Goal: Task Accomplishment & Management: Complete application form

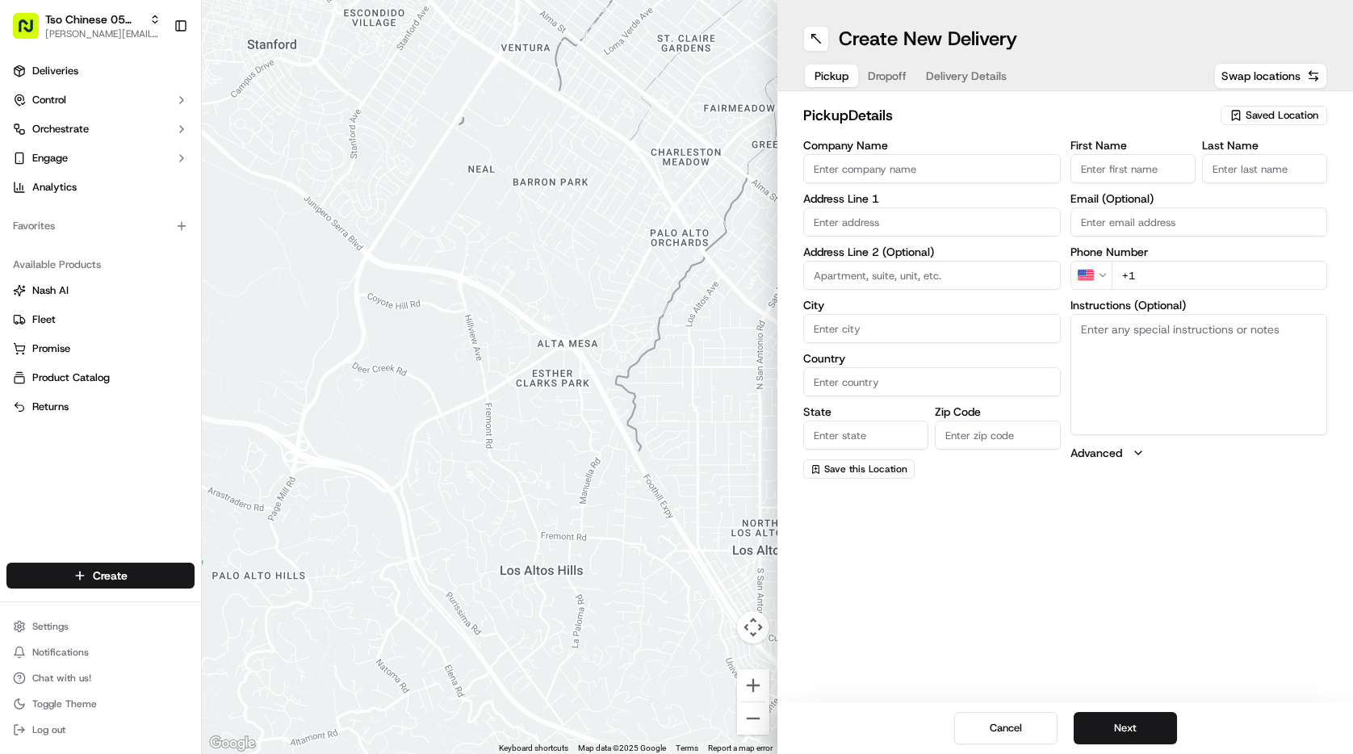
click at [1314, 114] on span "Saved Location" at bounding box center [1282, 115] width 73 height 15
click at [1275, 183] on span "(05) Tso Chinese Takeout & Delivery (05)" at bounding box center [1246, 176] width 199 height 15
type input "(05) Tso Chinese Takeout & Delivery"
type input "[STREET_ADDRESS][PERSON_NAME]"
type input "Ste 100"
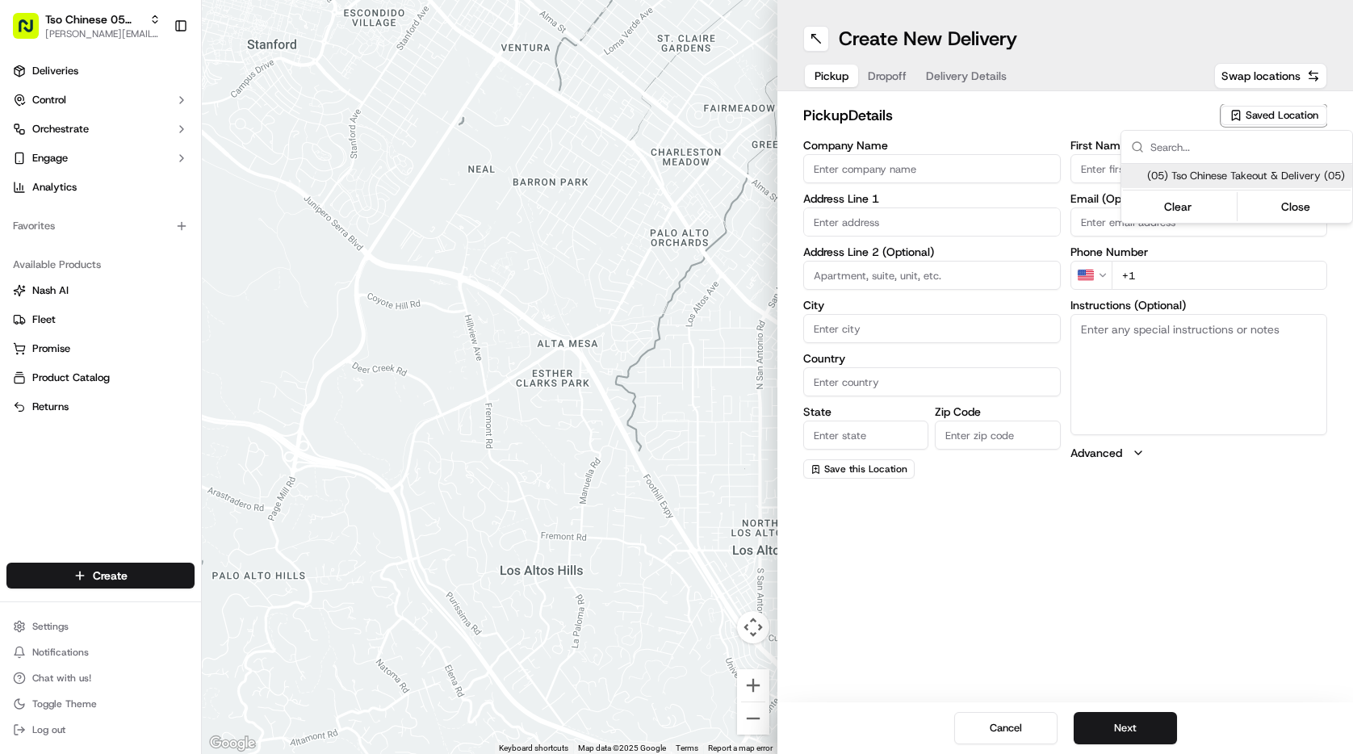
type input "Austin"
type input "US"
type input "[GEOGRAPHIC_DATA]"
type input "78748"
type input "Tso Chinese"
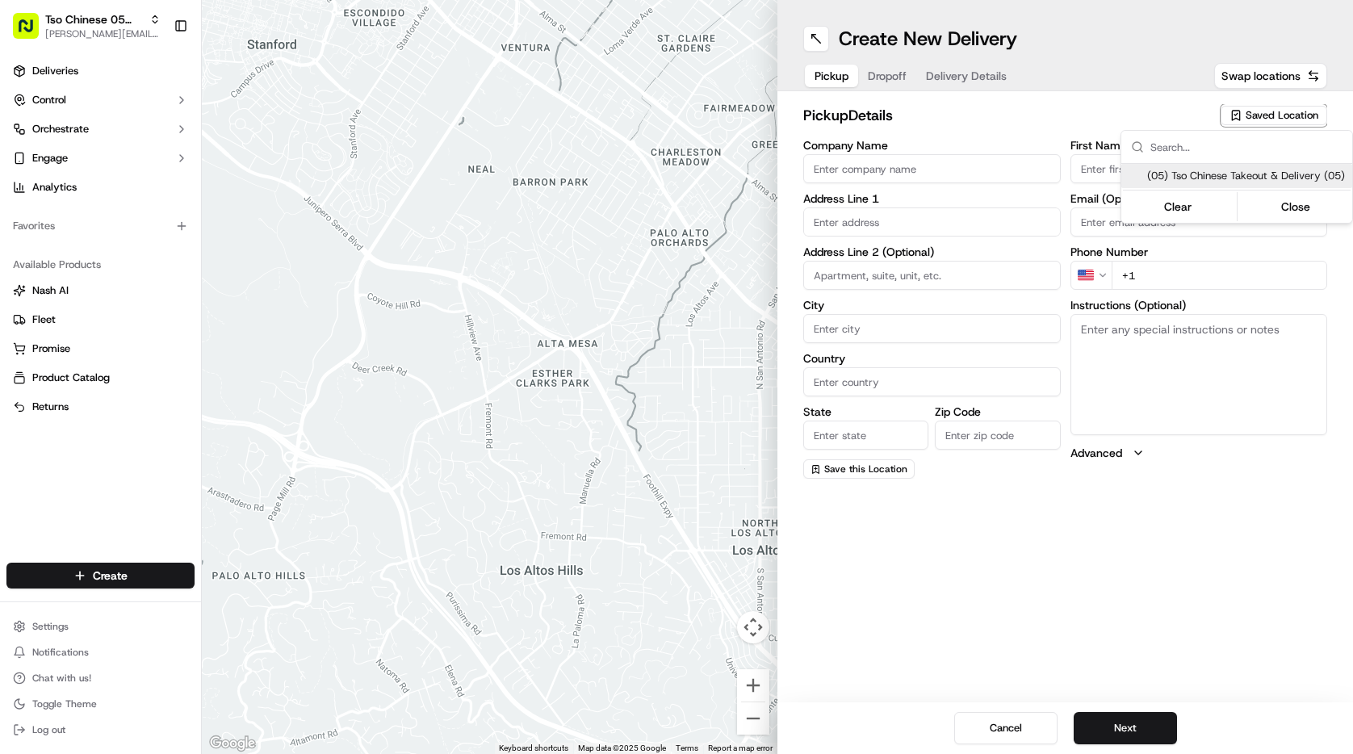
type input "[PERSON_NAME] Manager"
type input "[EMAIL_ADDRESS][DOMAIN_NAME]"
type input "[PHONE_NUMBER]"
type textarea "Submit a picture displaying address & food as Proof of Delivery. Envía una foto…"
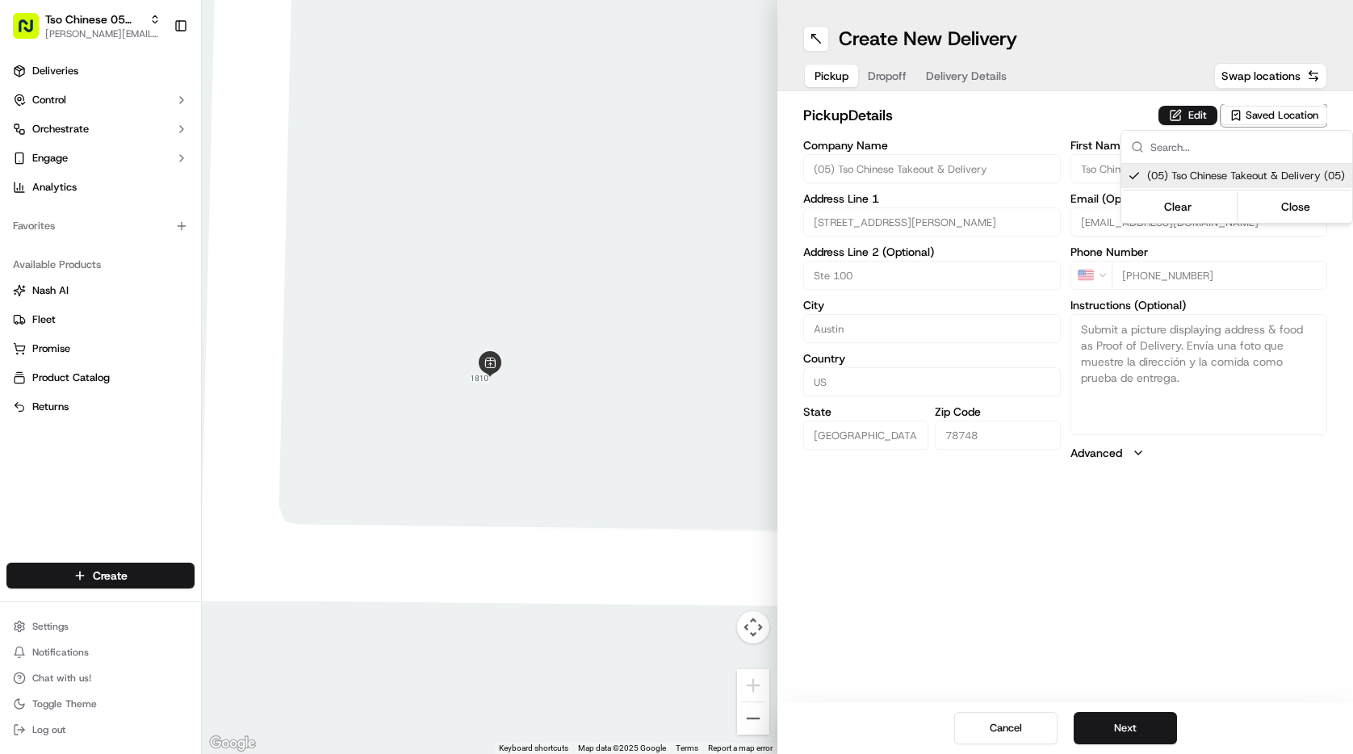
click at [866, 73] on html "Tso Chinese 05 Menchaca [EMAIL_ADDRESS][DOMAIN_NAME] Toggle Sidebar Deliveries …" at bounding box center [676, 377] width 1353 height 754
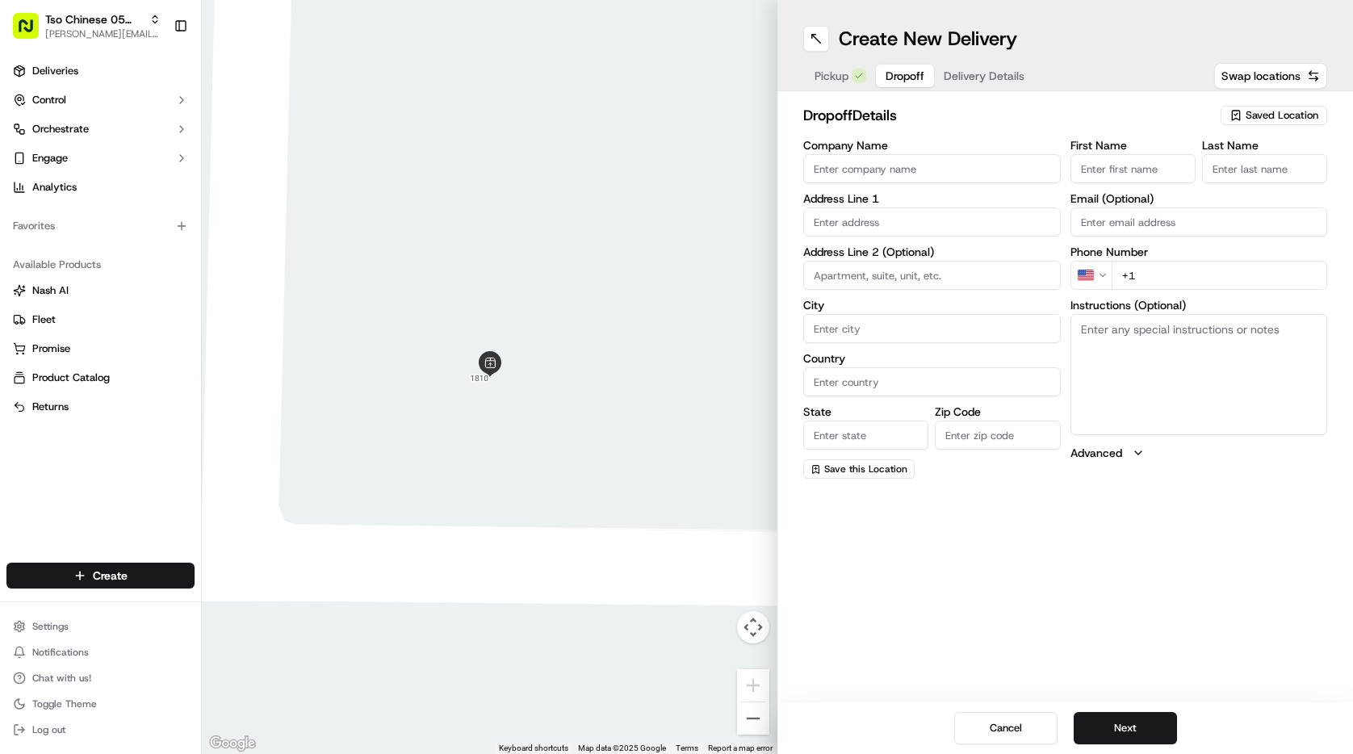
click at [866, 73] on div "Pickup Dropoff Delivery Details" at bounding box center [919, 75] width 233 height 29
click at [996, 72] on span "Delivery Details" at bounding box center [984, 76] width 81 height 16
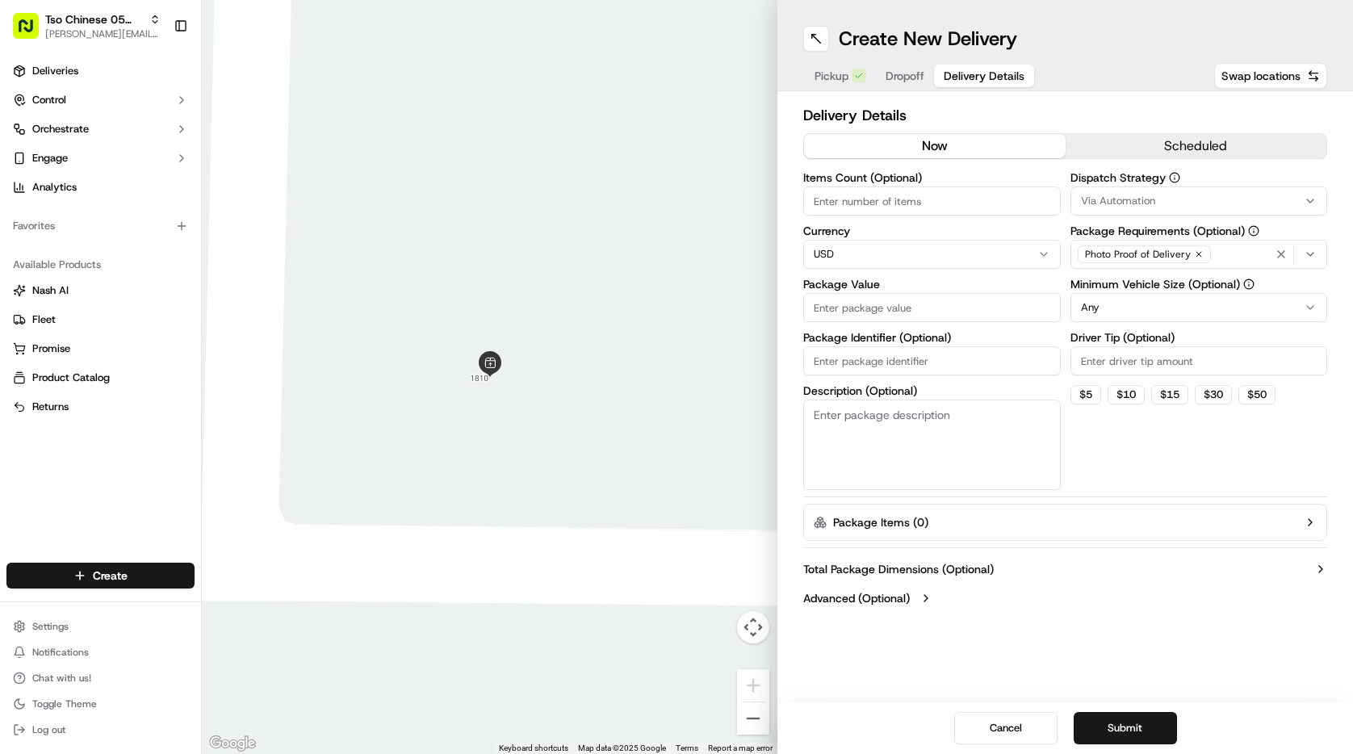
click at [922, 363] on input "Package Identifier (Optional)" at bounding box center [932, 360] width 258 height 29
paste input "TBNFVDD"
type input "TBNFVDD"
click at [1114, 359] on input "Driver Tip (Optional)" at bounding box center [1200, 360] width 258 height 29
type input "2.00"
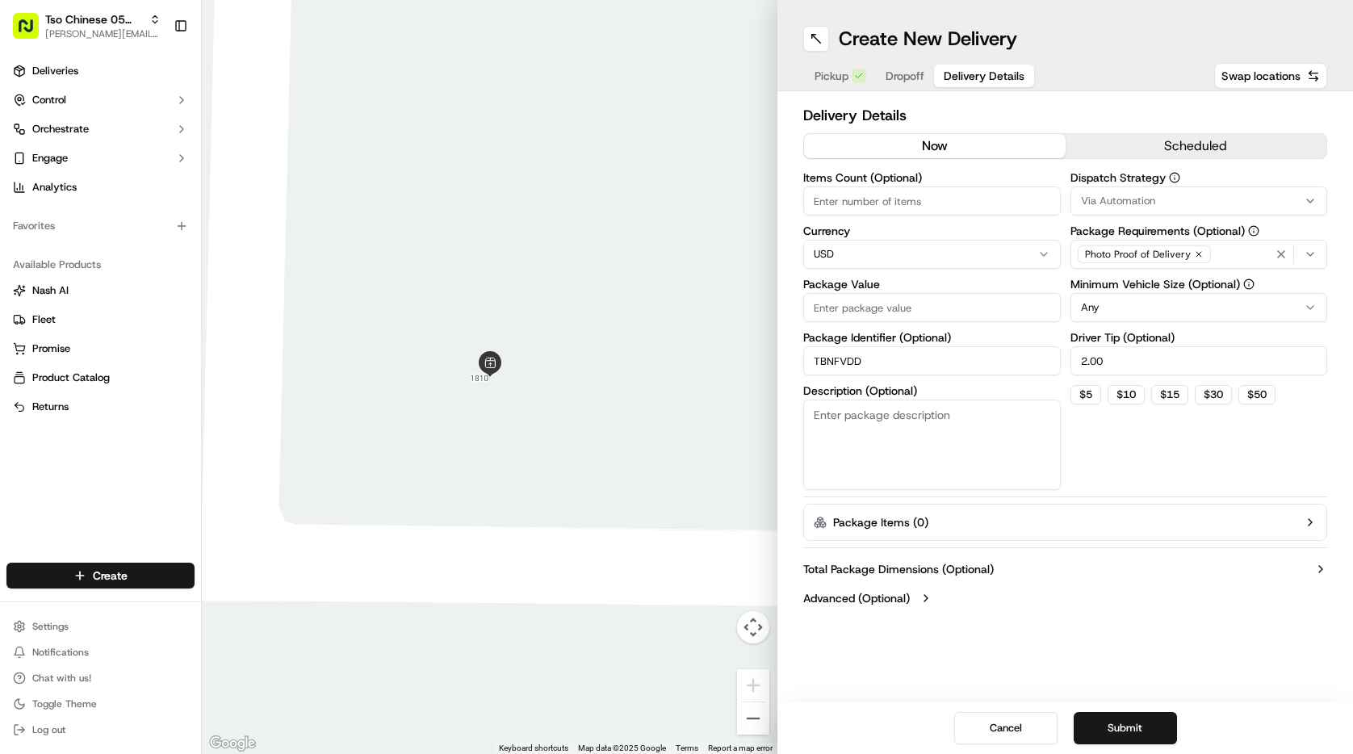
click at [1147, 192] on button "Via Automation" at bounding box center [1200, 201] width 258 height 29
click at [1146, 296] on div "Tso [PERSON_NAME] Strategy" at bounding box center [1187, 289] width 231 height 24
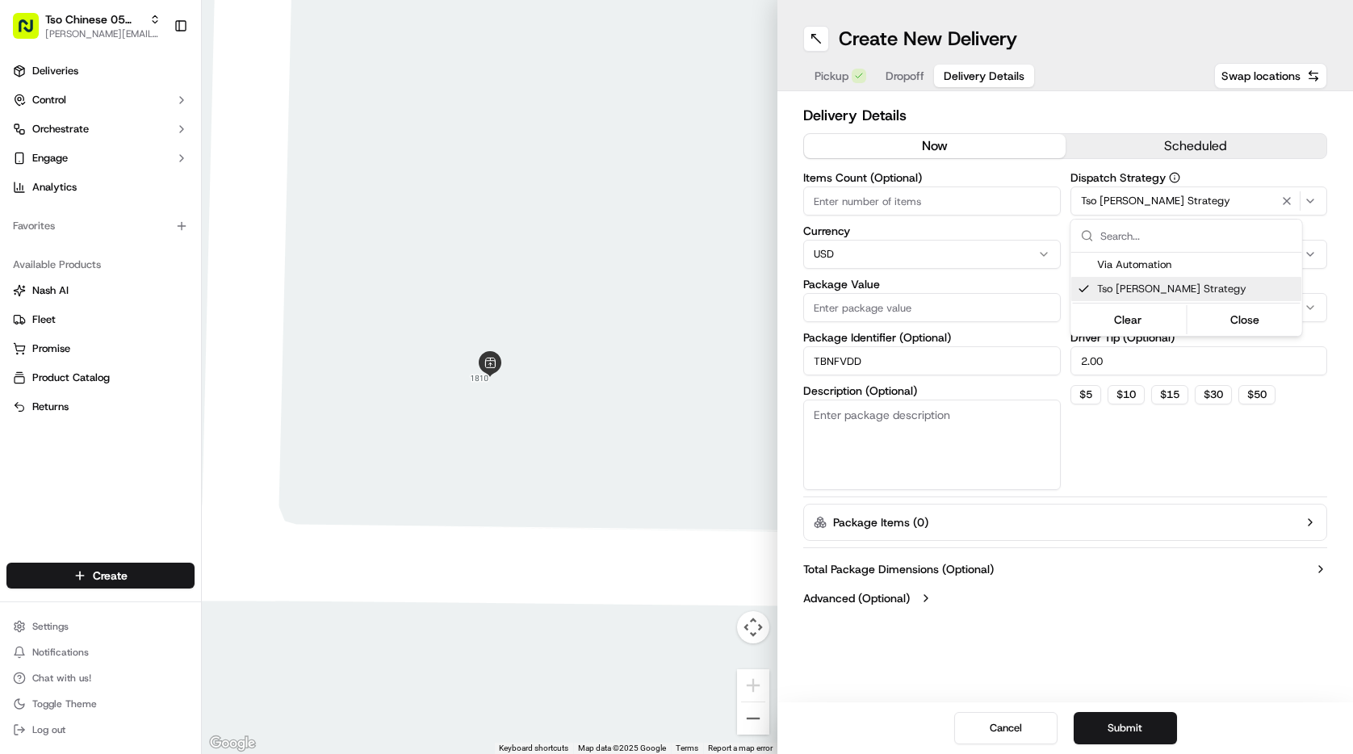
click at [902, 194] on html "Tso Chinese 05 Menchaca [EMAIL_ADDRESS][DOMAIN_NAME] Toggle Sidebar Deliveries …" at bounding box center [676, 377] width 1353 height 754
click at [902, 194] on input "Items Count (Optional)" at bounding box center [932, 201] width 258 height 29
type input "5"
click at [898, 308] on input "Package Value" at bounding box center [932, 307] width 258 height 29
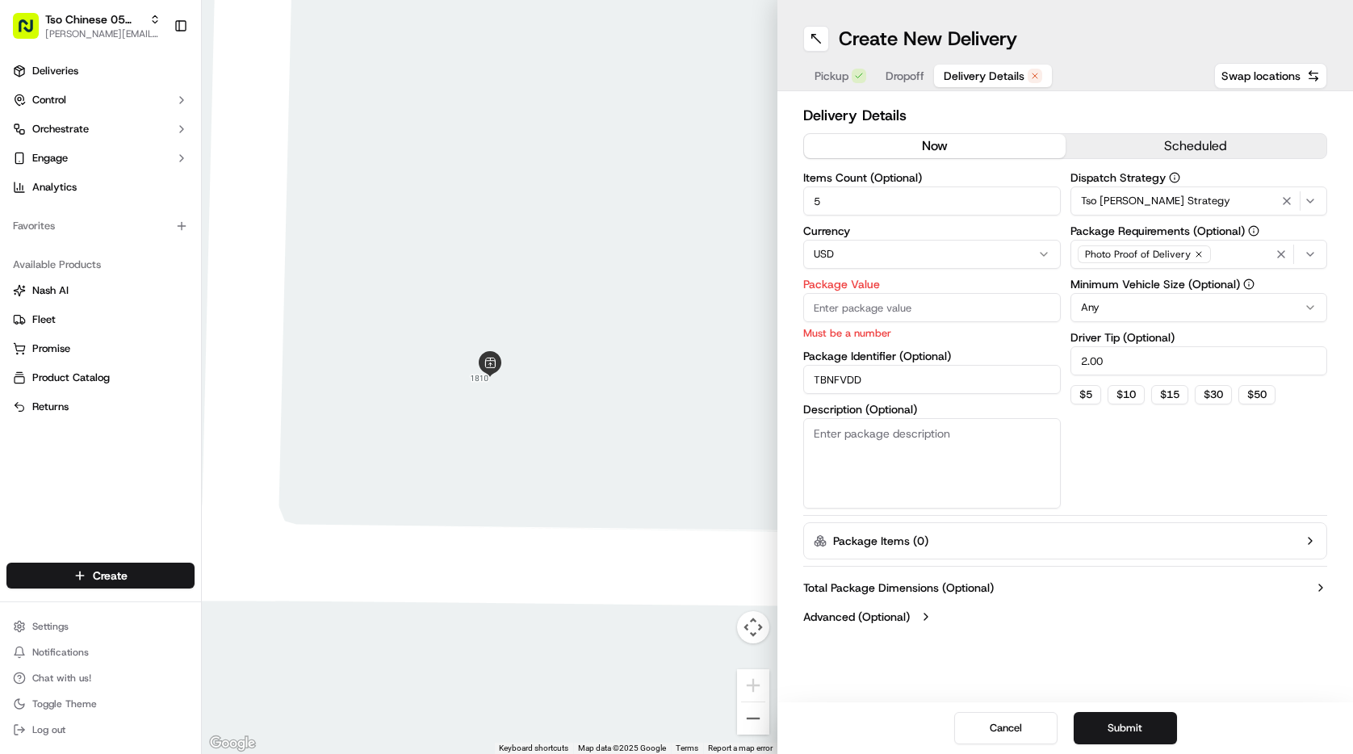
paste input "59.27"
type input "59.27"
click at [915, 77] on span "Dropoff" at bounding box center [905, 76] width 39 height 16
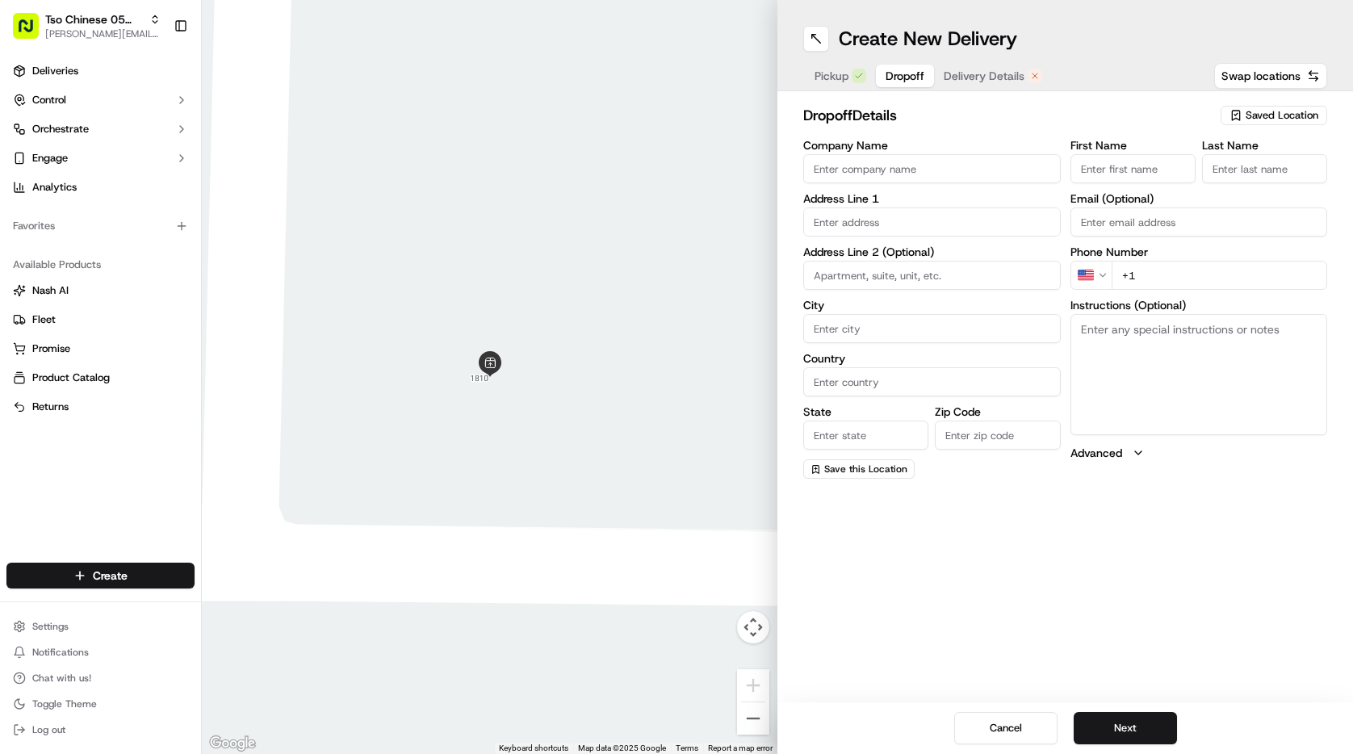
click at [1198, 283] on input "+1" at bounding box center [1220, 275] width 216 height 29
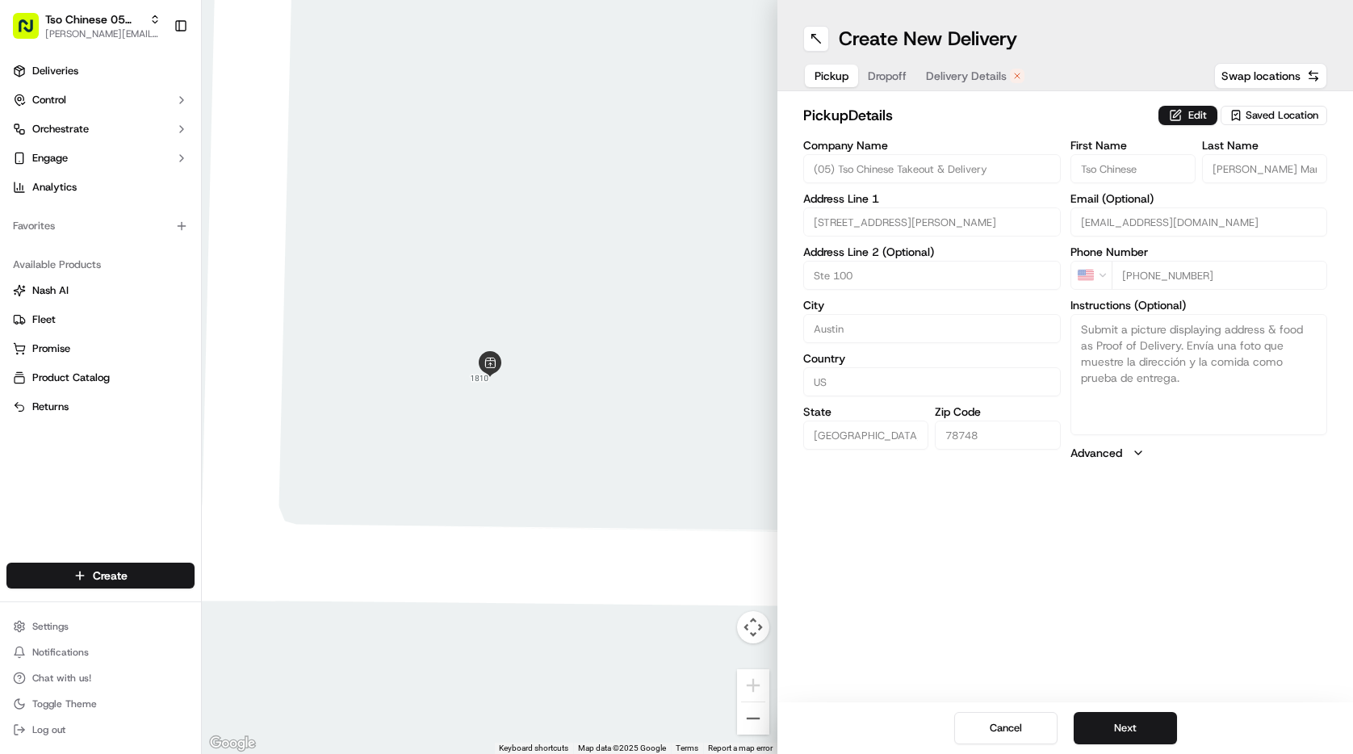
click at [849, 71] on button "Pickup" at bounding box center [831, 76] width 53 height 23
click at [920, 80] on div "Pickup Dropoff Delivery Details" at bounding box center [919, 75] width 233 height 29
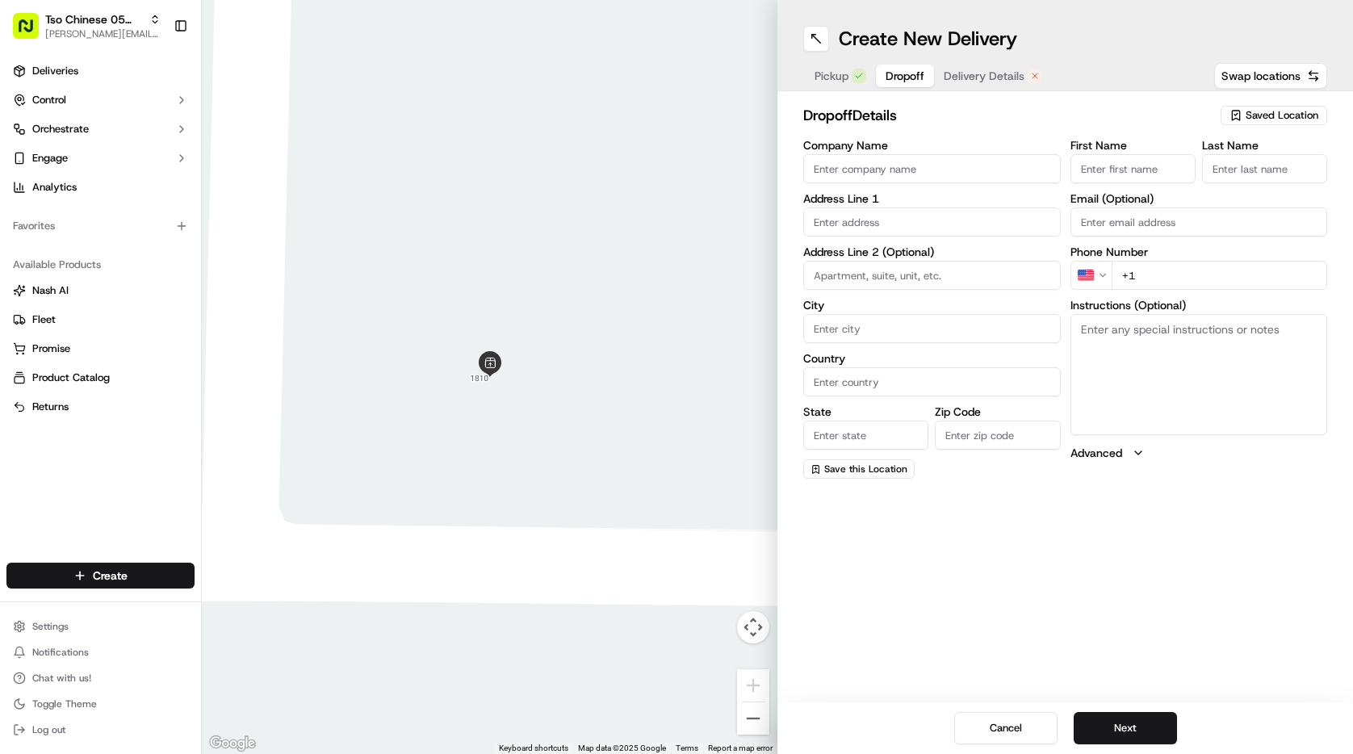
click at [905, 74] on span "Dropoff" at bounding box center [905, 76] width 39 height 16
click at [1010, 79] on span "Delivery Details" at bounding box center [984, 76] width 81 height 16
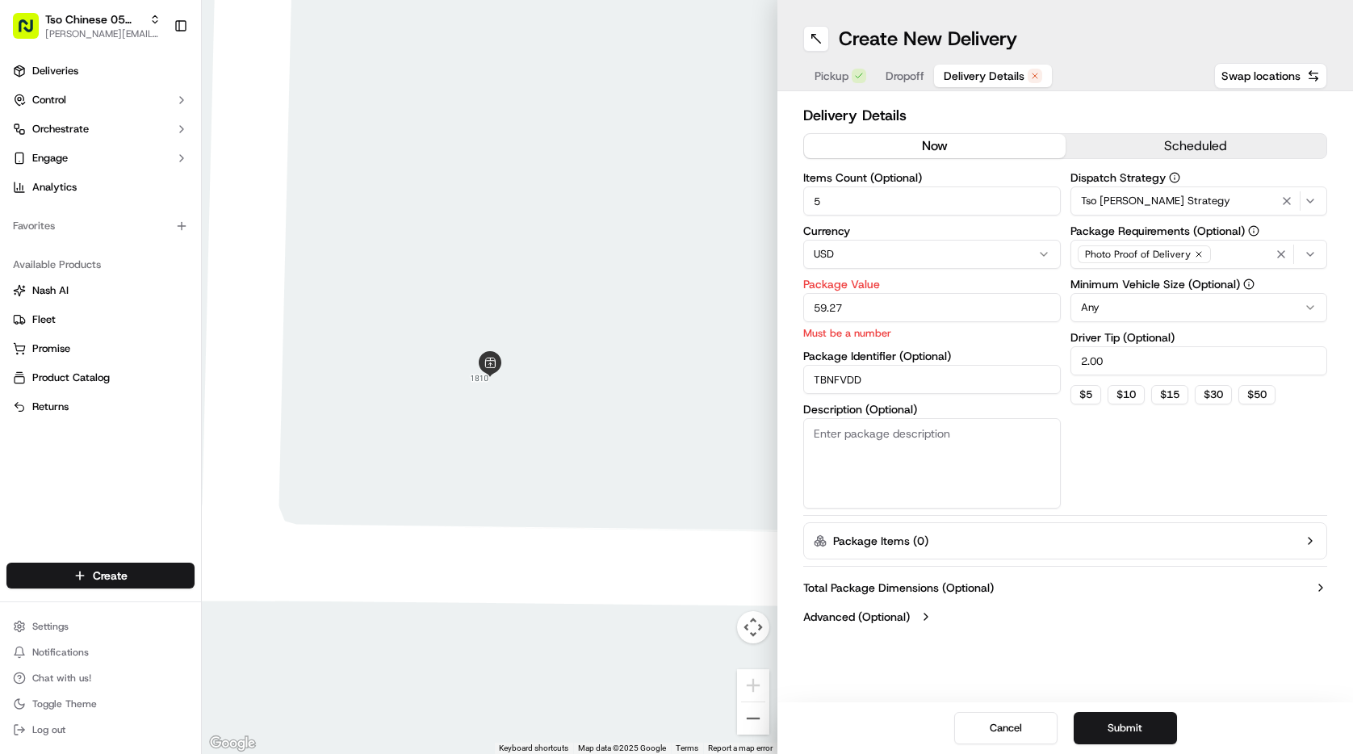
click at [896, 80] on span "Dropoff" at bounding box center [905, 76] width 39 height 16
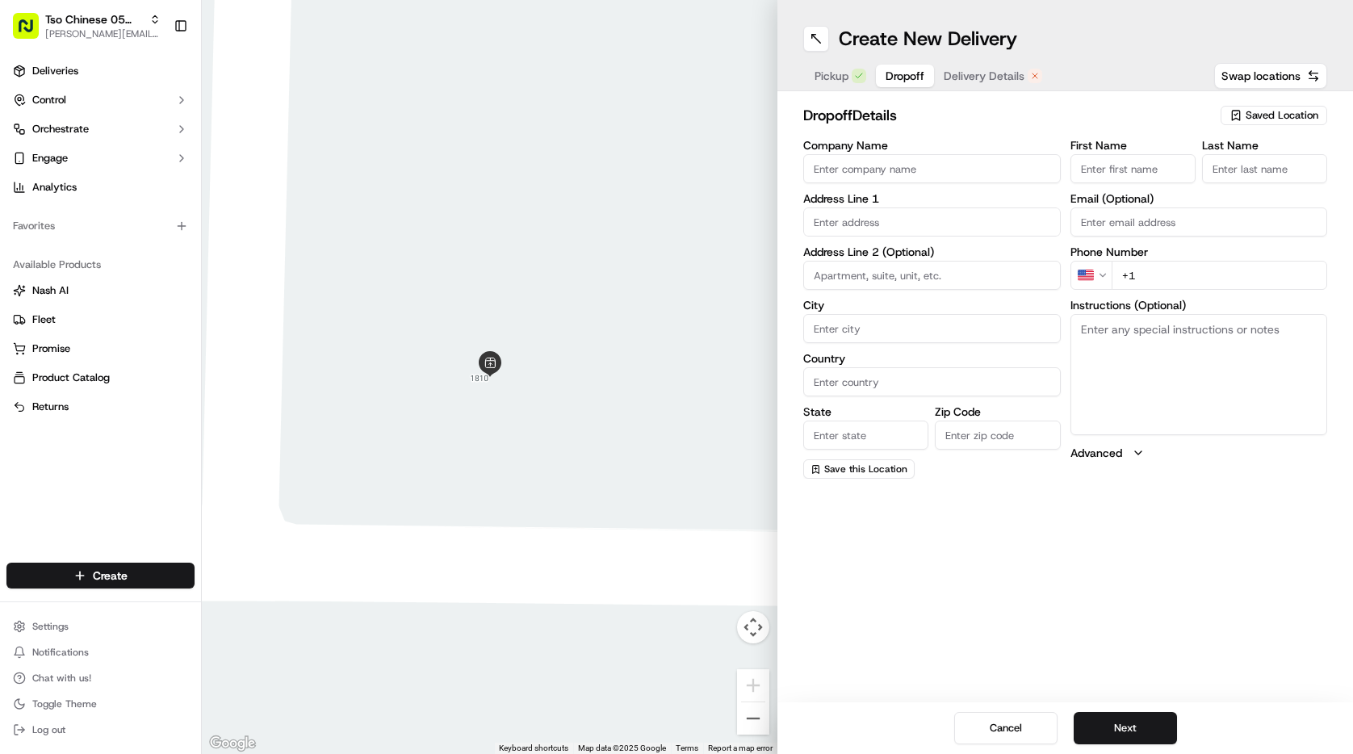
click at [932, 219] on input "text" at bounding box center [932, 222] width 258 height 29
paste input "[STREET_ADDRESS]"
click at [964, 250] on div "[STREET_ADDRESS]" at bounding box center [932, 256] width 250 height 24
type input "[STREET_ADDRESS]"
type input "Austin"
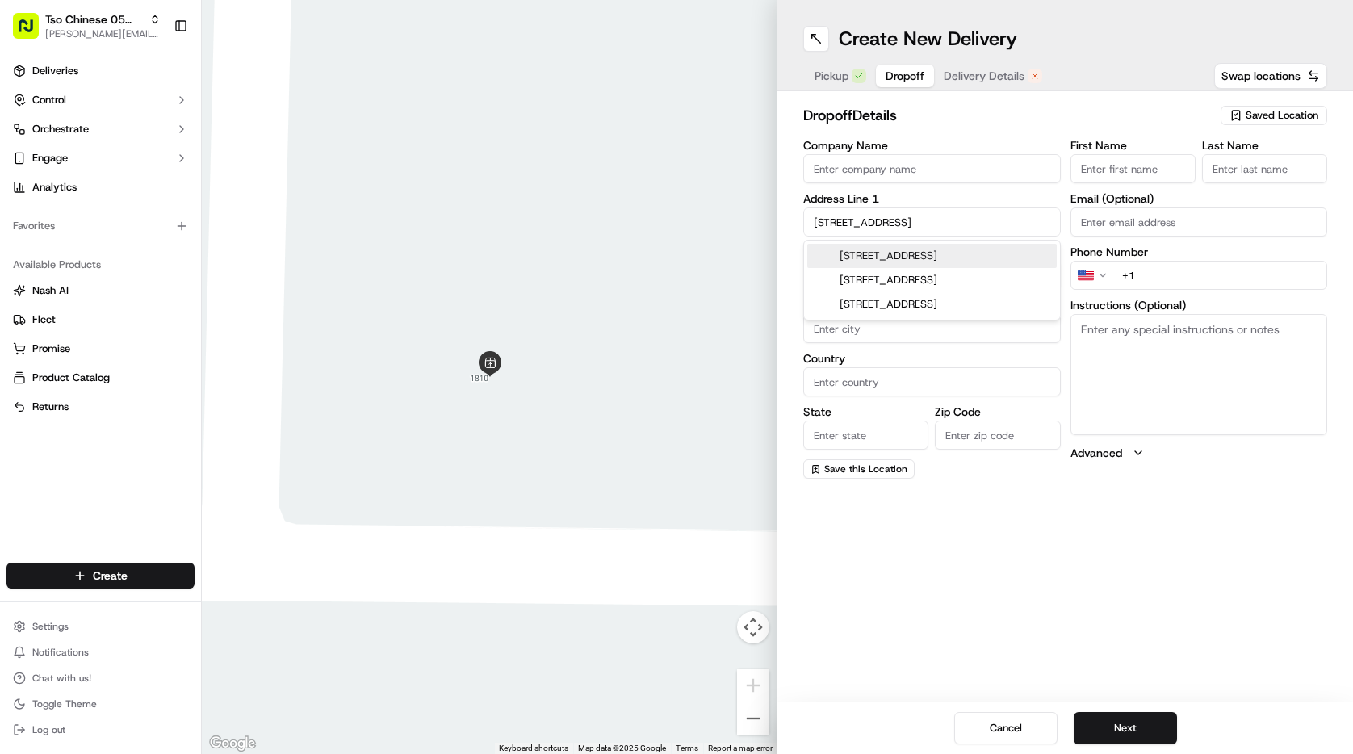
type input "[GEOGRAPHIC_DATA]"
type input "78744"
type input "[STREET_ADDRESS]"
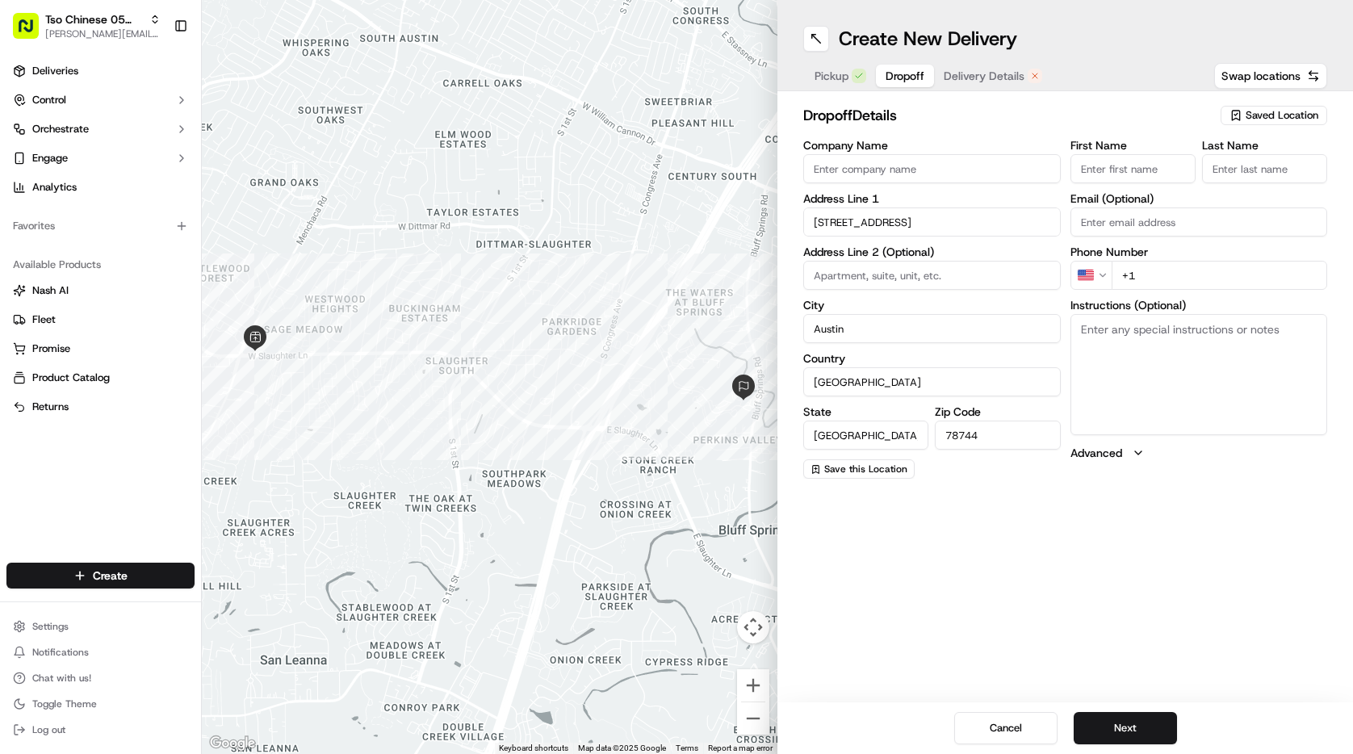
click at [1109, 171] on input "First Name" at bounding box center [1133, 168] width 125 height 29
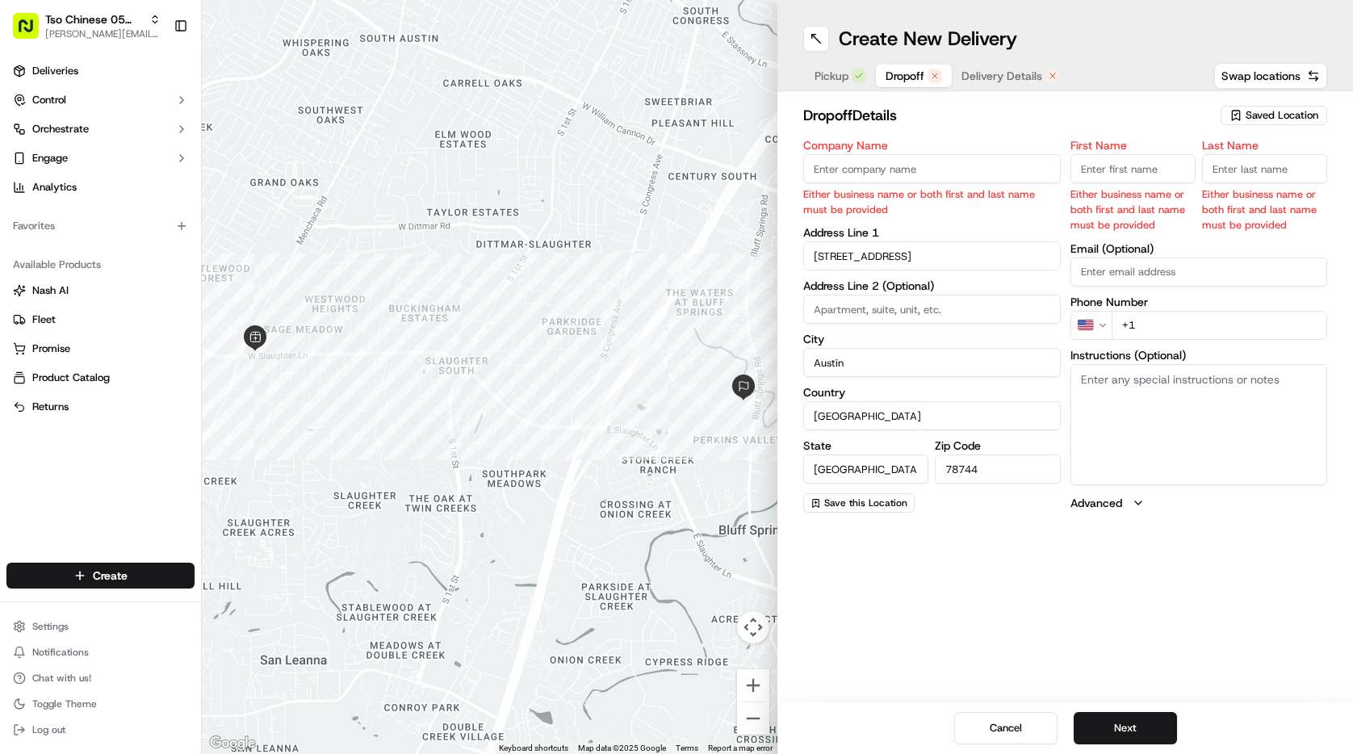
paste input "[PERSON_NAME] Del Cid-[PERSON_NAME]"
type input "[PERSON_NAME] Del Cid-[PERSON_NAME]"
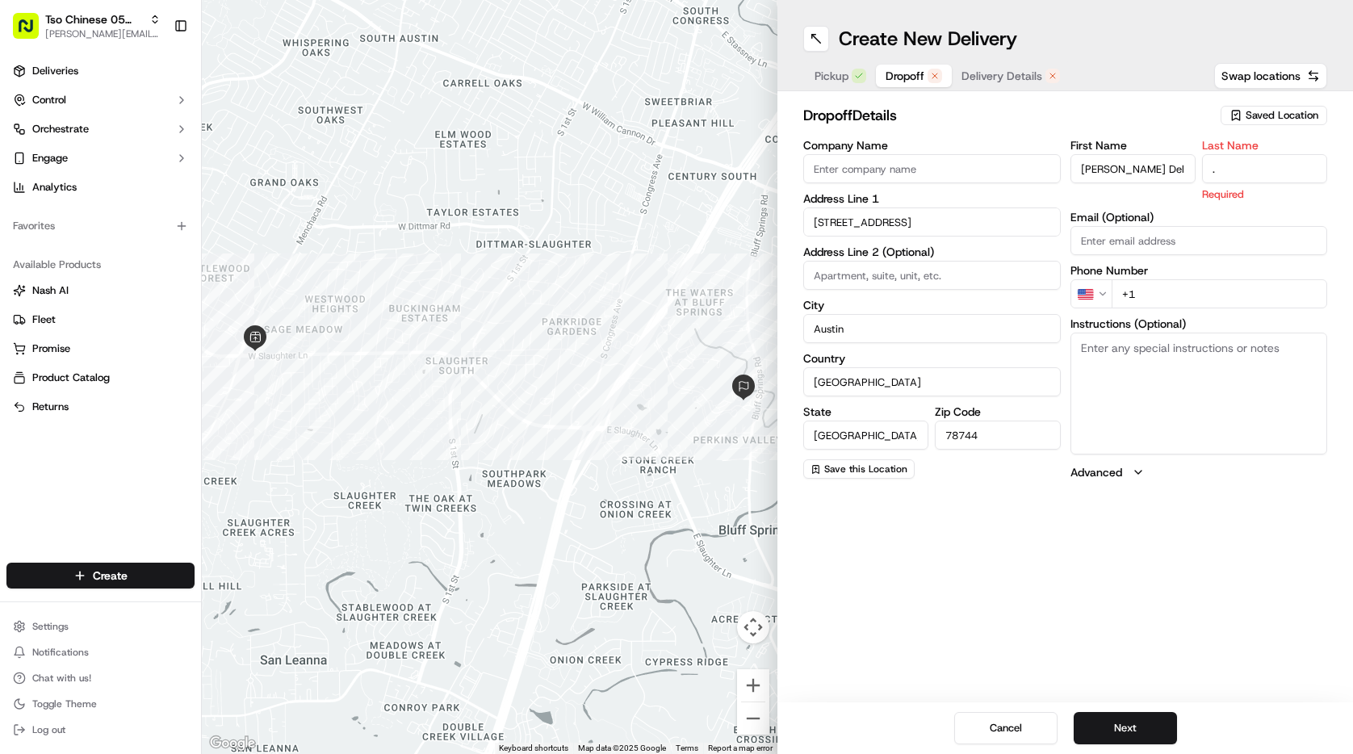
type input "."
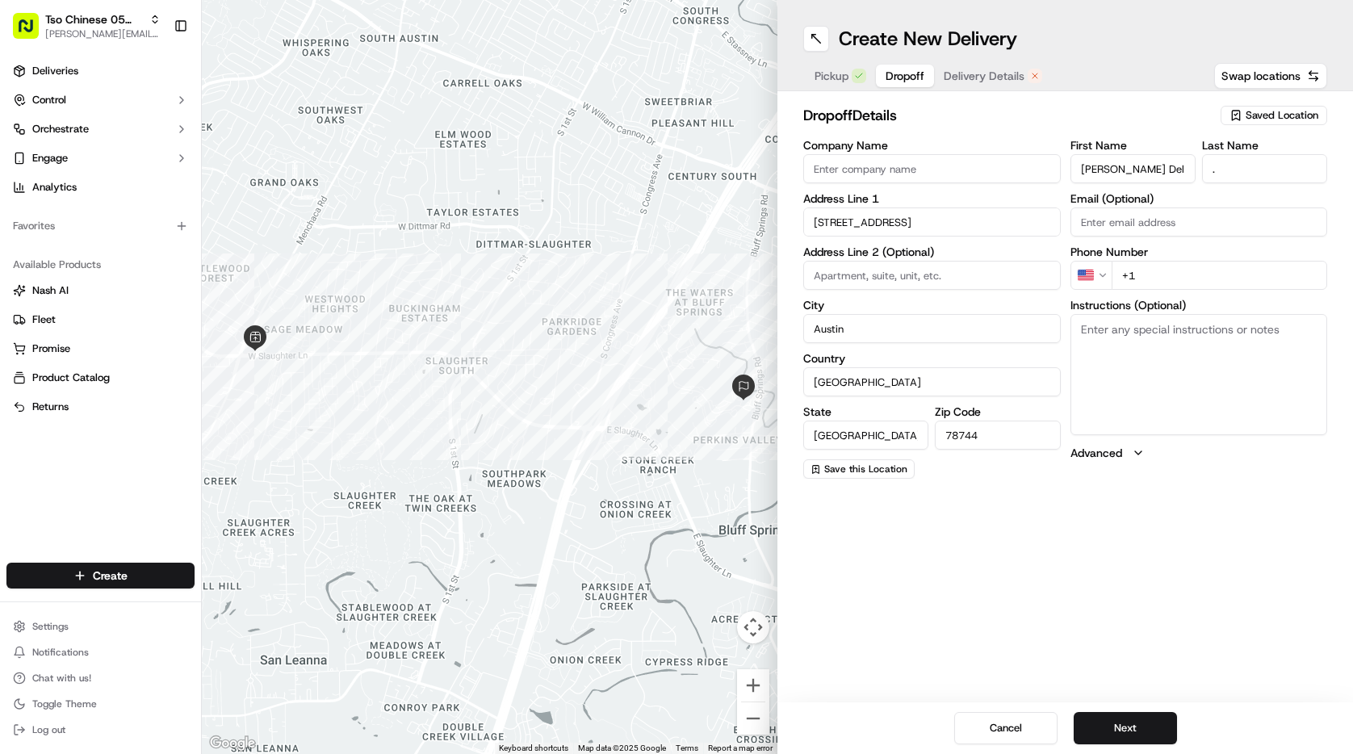
click at [1147, 286] on input "+1" at bounding box center [1220, 275] width 216 height 29
paste input "[PHONE_NUMBER]"
type input "[PHONE_NUMBER]"
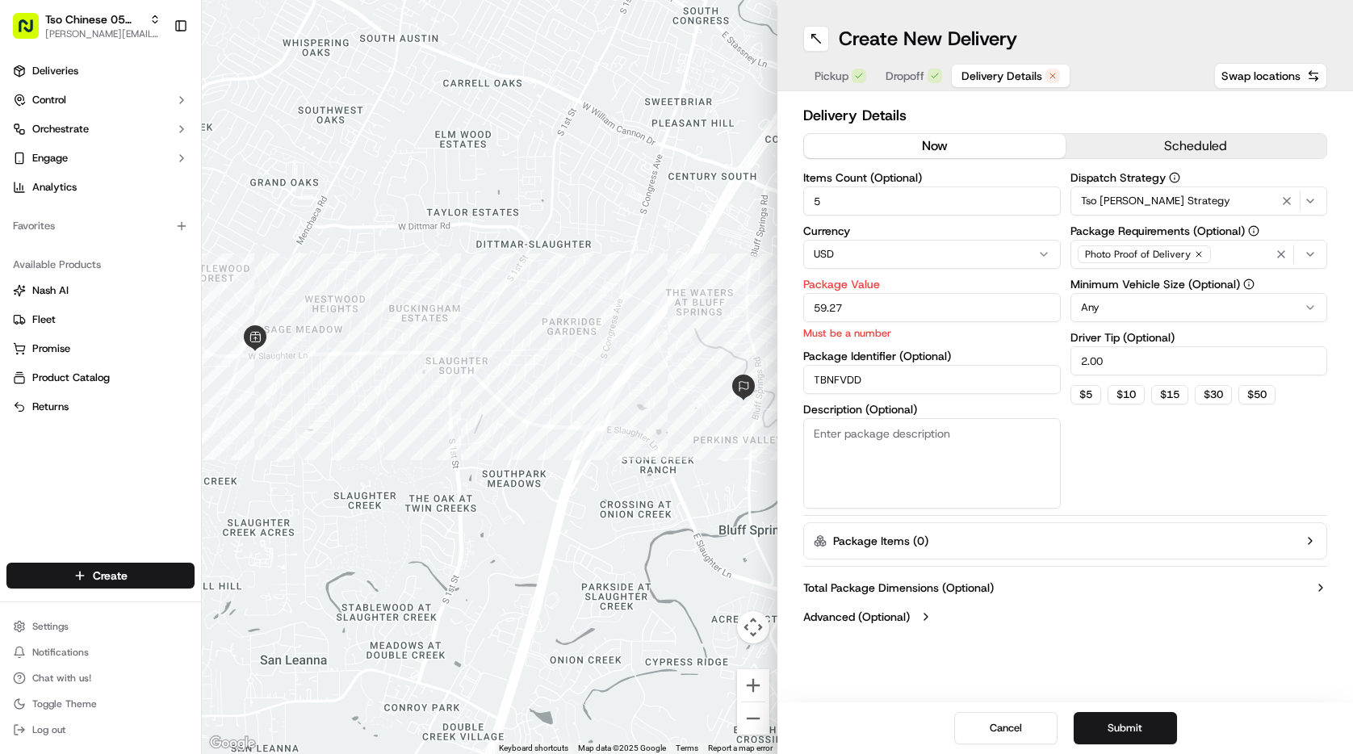
click at [965, 65] on button "Delivery Details" at bounding box center [1011, 76] width 118 height 23
click at [908, 83] on span "Dropoff" at bounding box center [905, 76] width 39 height 16
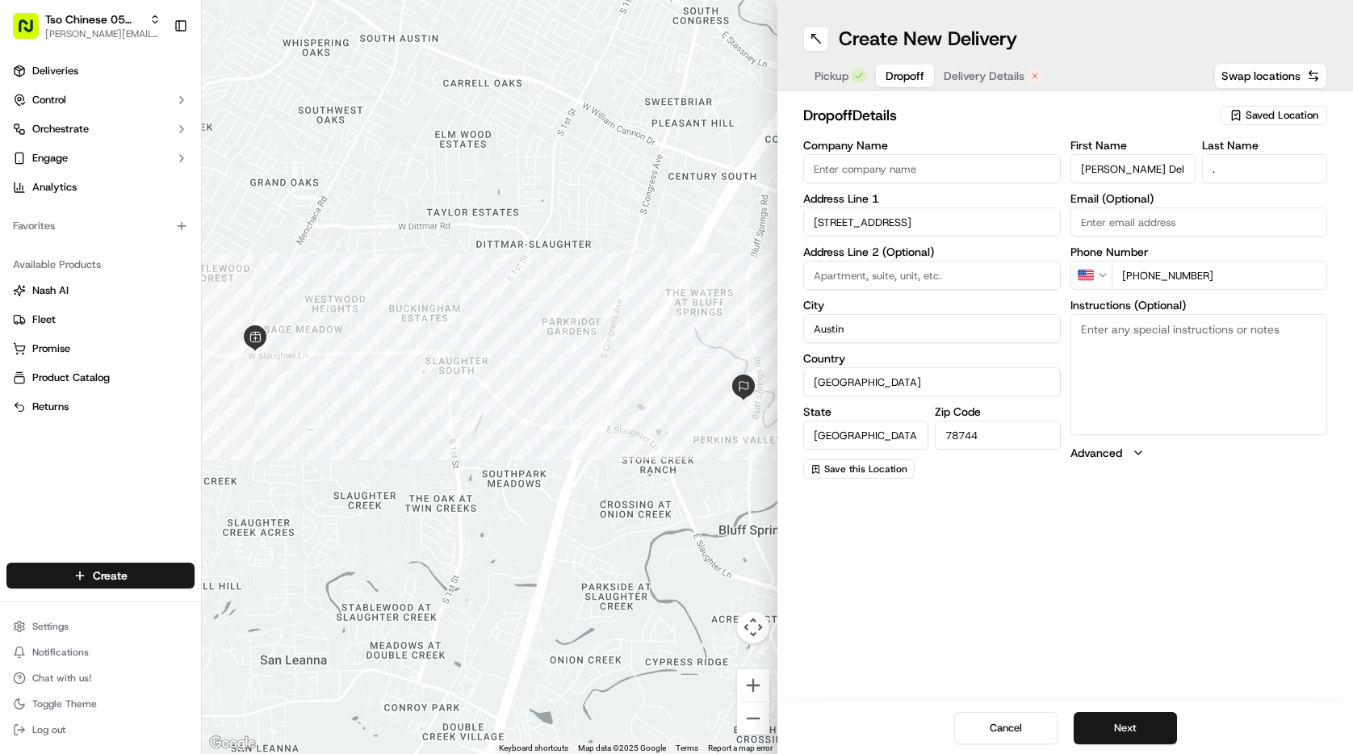
click at [1118, 335] on textarea "Instructions (Optional)" at bounding box center [1200, 374] width 258 height 121
paste textarea "Building 15 is separated from main office. At the main office of Terra you will…"
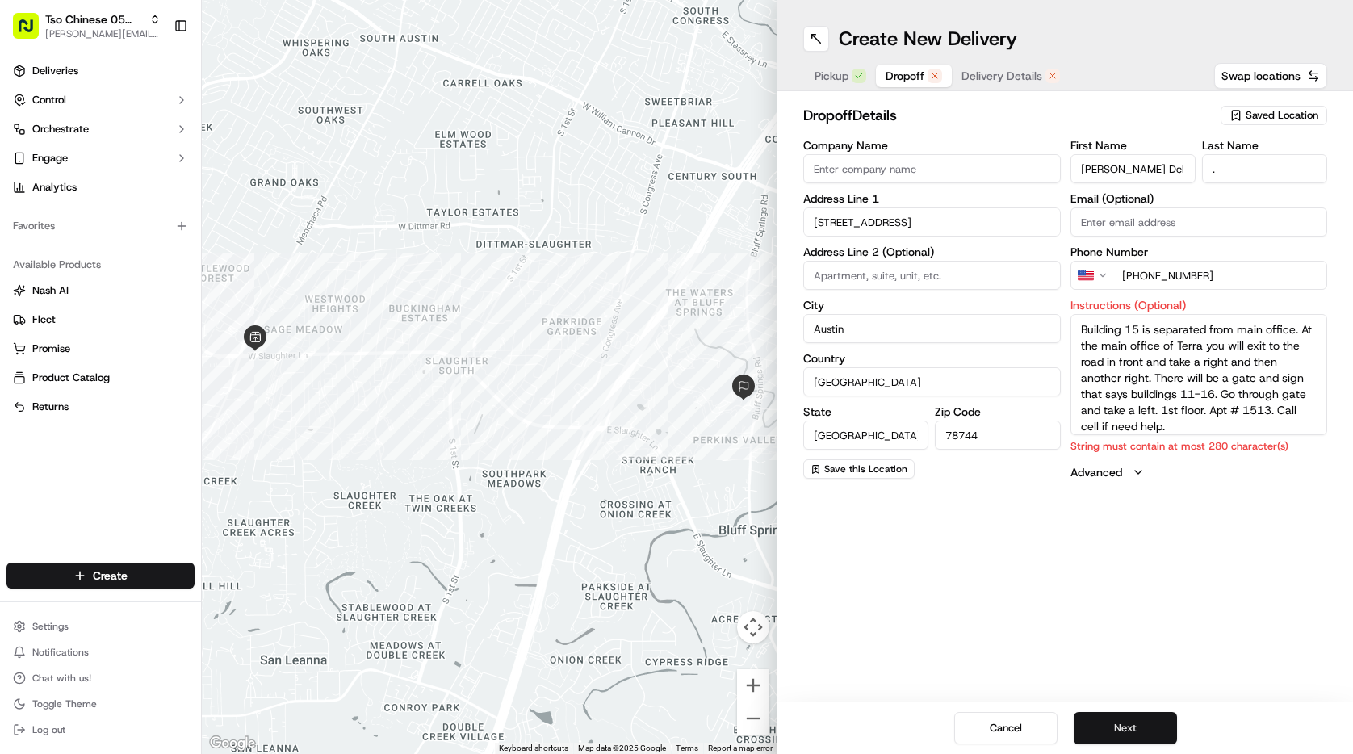
click at [1131, 726] on button "Next" at bounding box center [1125, 728] width 103 height 32
drag, startPoint x: 1185, startPoint y: 424, endPoint x: 1277, endPoint y: 413, distance: 93.5
click at [1277, 413] on textarea "Building 15 is separated from main office. At the main office of Terra you will…" at bounding box center [1200, 374] width 258 height 121
type textarea "Building 15 is separated from main office. At the main office of Terra you will…"
click at [1105, 733] on button "Next" at bounding box center [1125, 728] width 103 height 32
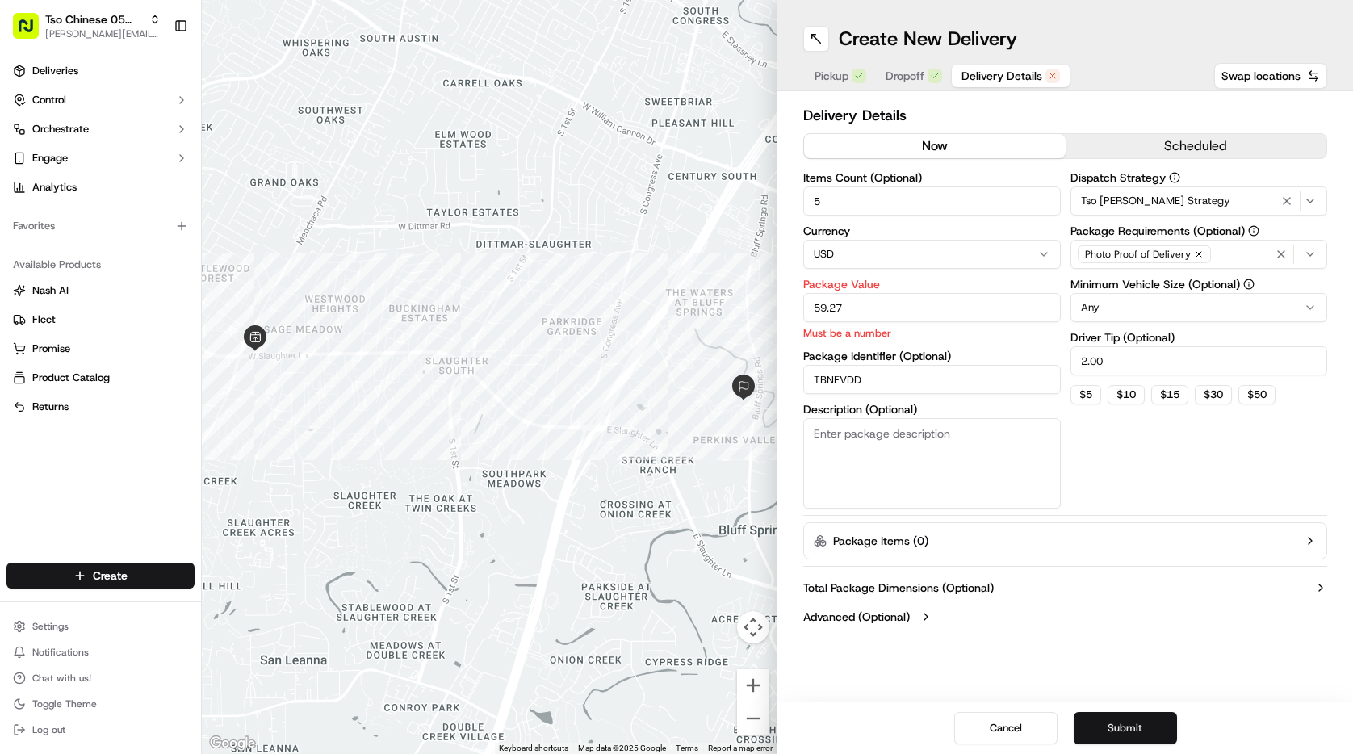
click at [1119, 720] on button "Submit" at bounding box center [1125, 728] width 103 height 32
